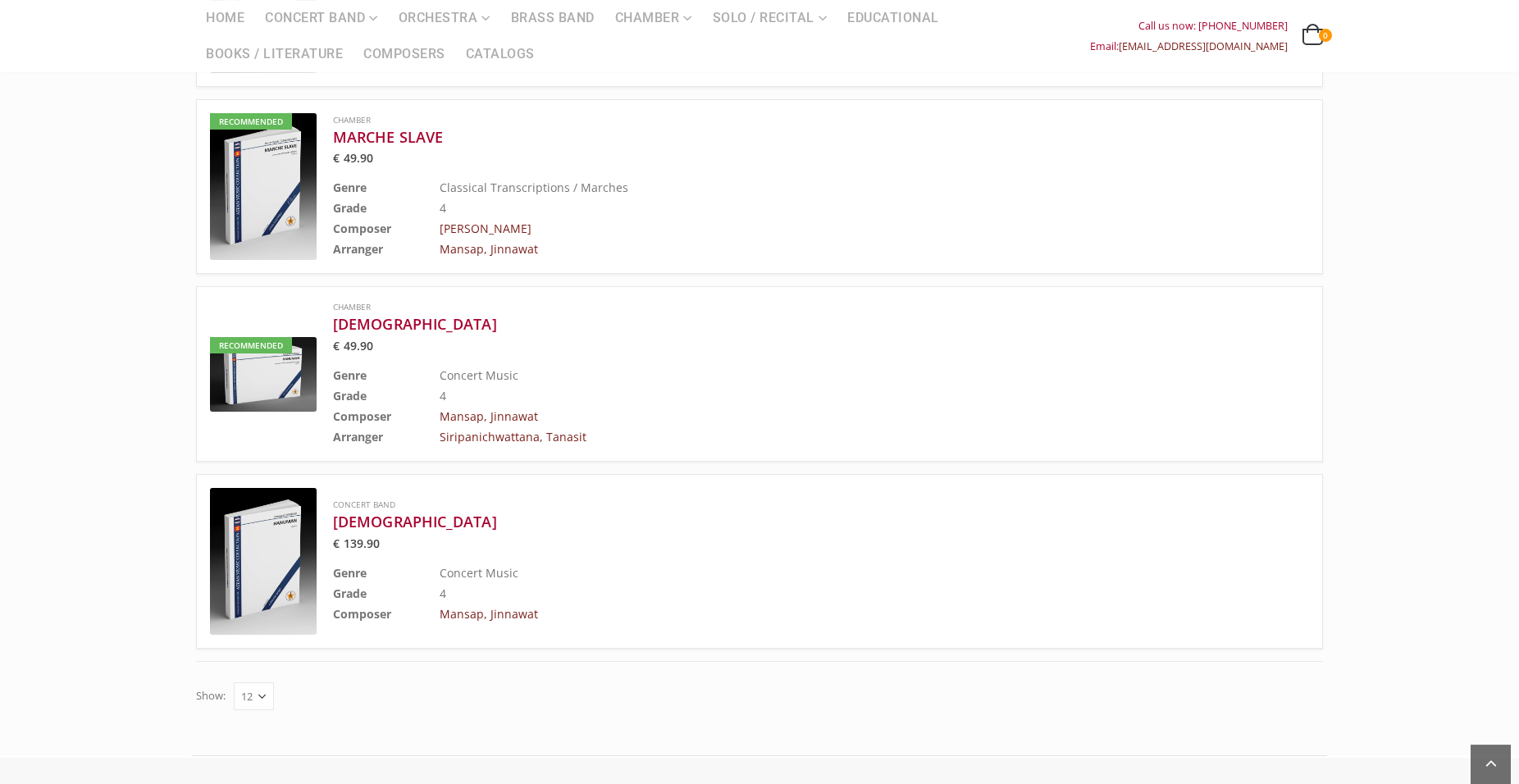
scroll to position [1328, 0]
click at [385, 513] on h3 "[DEMOGRAPHIC_DATA]" at bounding box center [779, 522] width 893 height 20
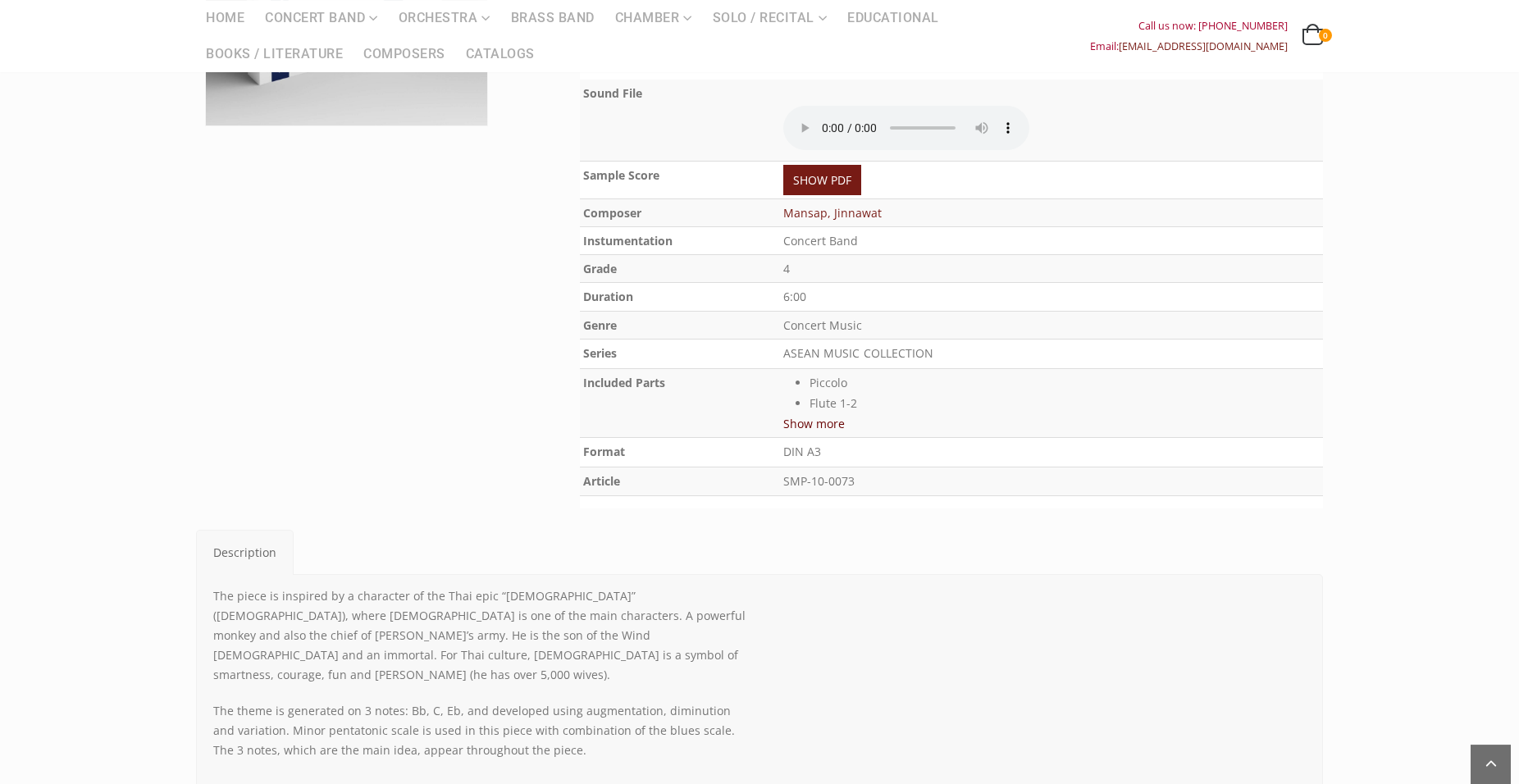
scroll to position [443, 0]
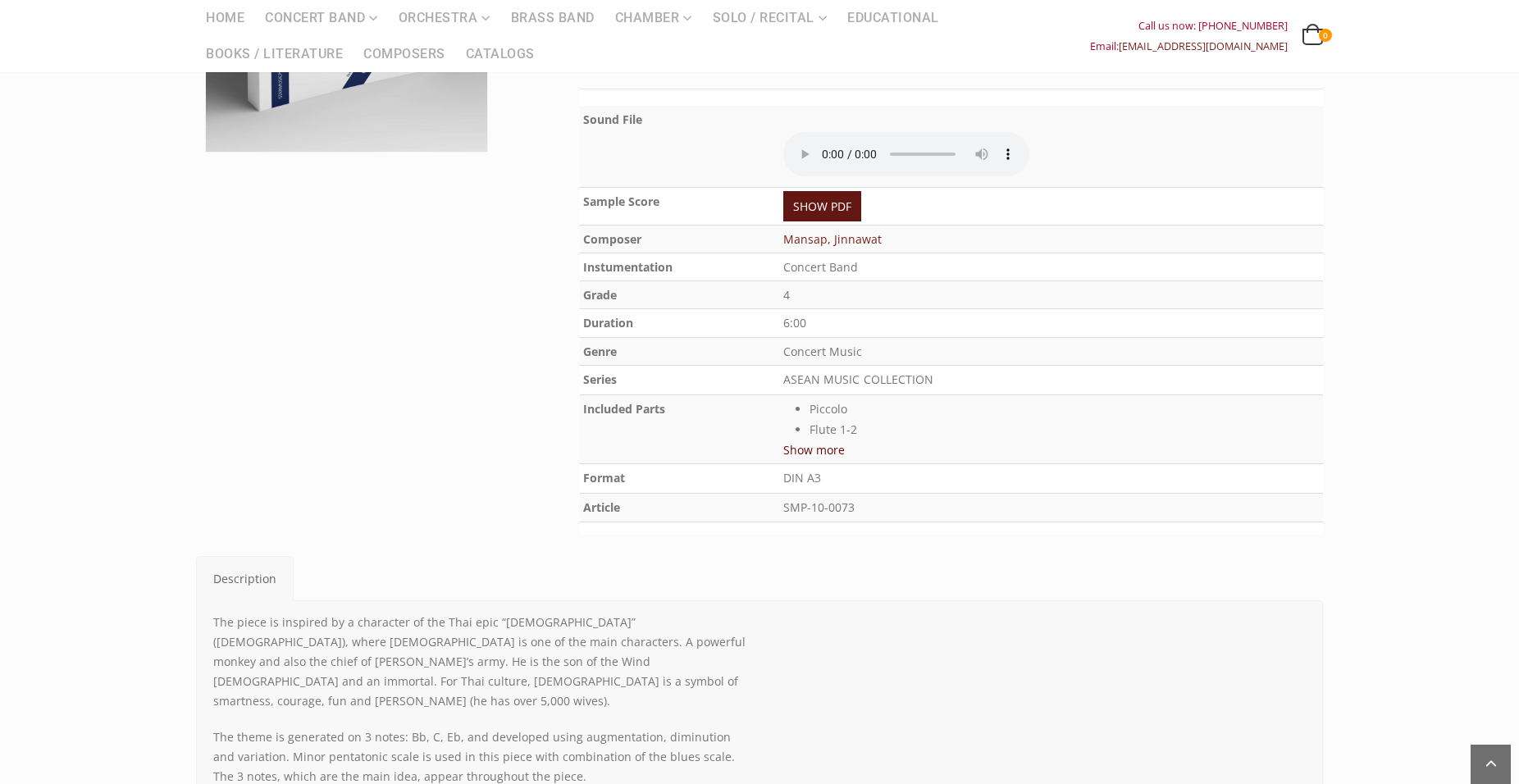
click at [808, 191] on link "SHOW PDF" at bounding box center [822, 206] width 78 height 30
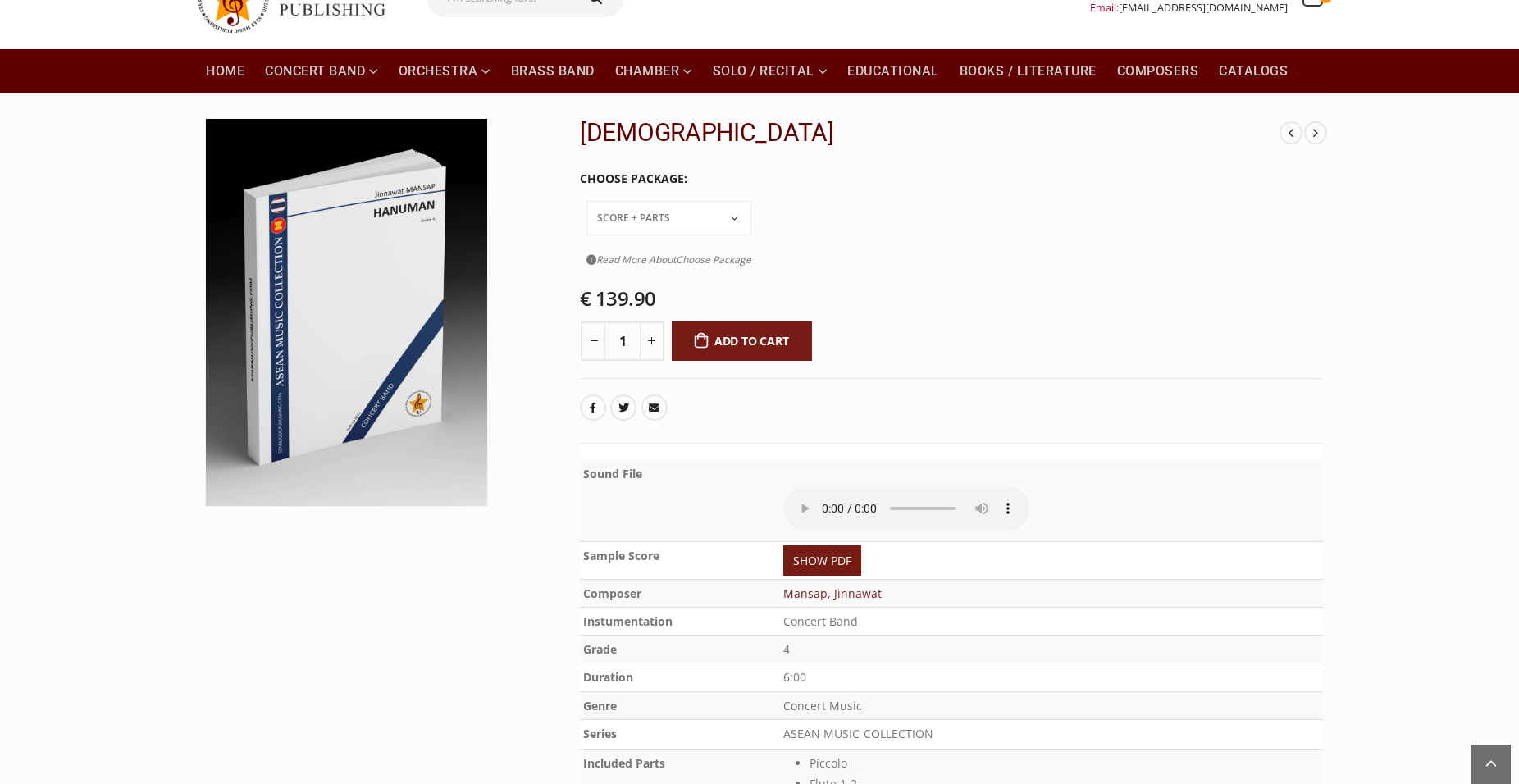
click at [627, 132] on h2 "[DEMOGRAPHIC_DATA]" at bounding box center [929, 132] width 700 height 29
copy h2 "[DEMOGRAPHIC_DATA]"
